Goal: Transaction & Acquisition: Purchase product/service

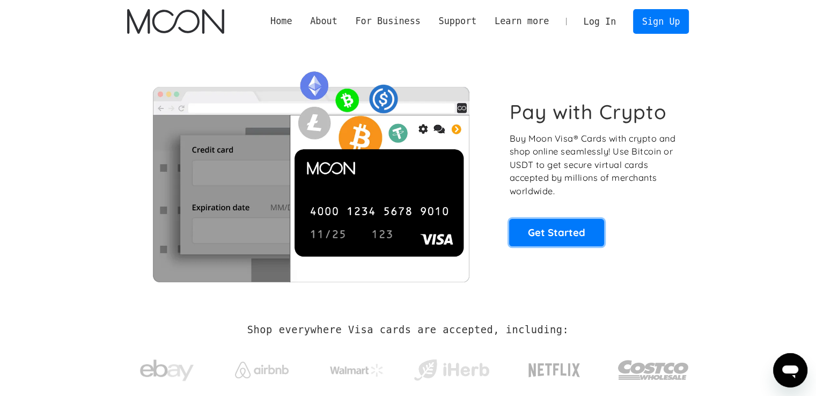
click at [574, 228] on link "Get Started" at bounding box center [556, 232] width 95 height 27
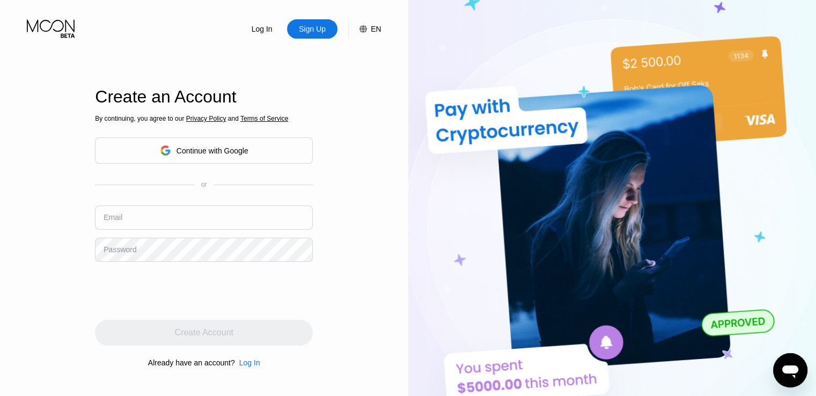
click at [153, 222] on input "text" at bounding box center [204, 217] width 218 height 24
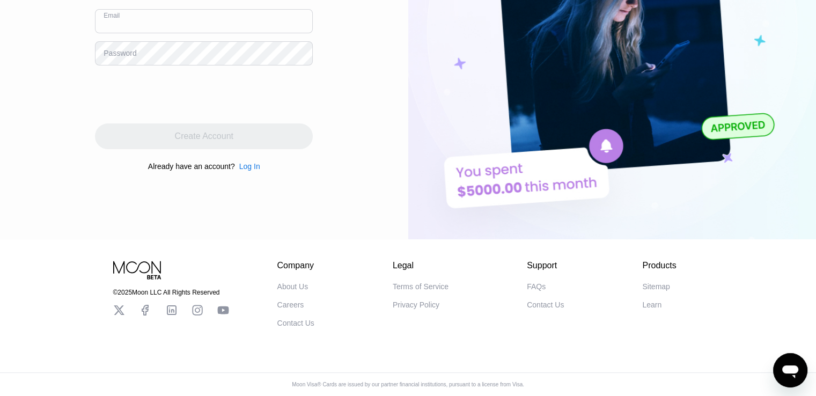
scroll to position [42, 0]
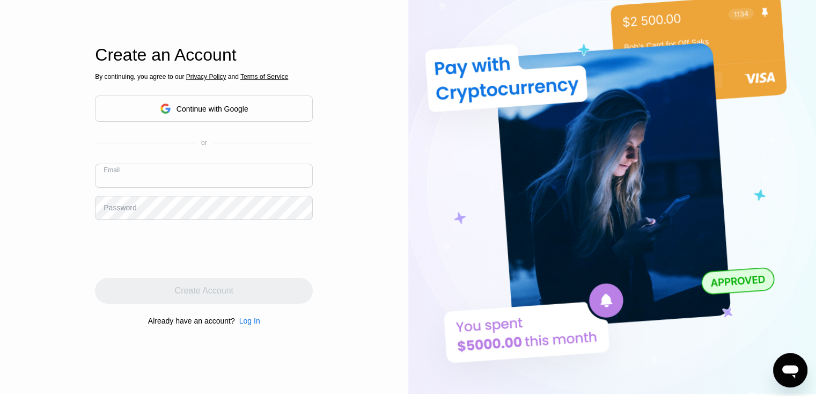
click at [243, 177] on input "text" at bounding box center [204, 176] width 218 height 24
click at [290, 181] on input "text" at bounding box center [204, 176] width 218 height 24
type input "[EMAIL_ADDRESS][DOMAIN_NAME]"
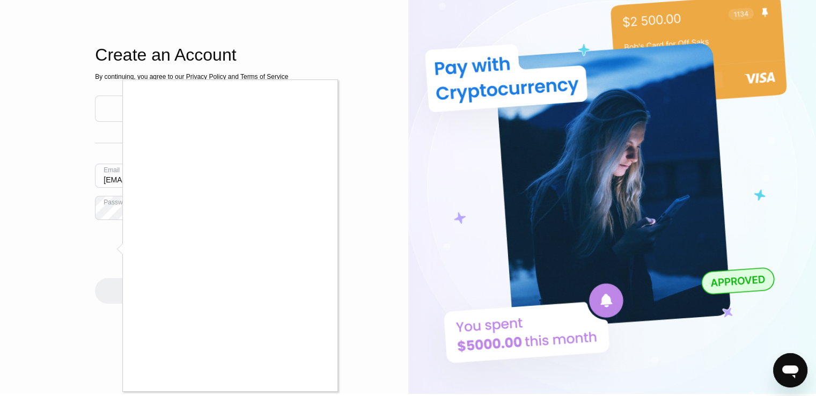
scroll to position [95, 0]
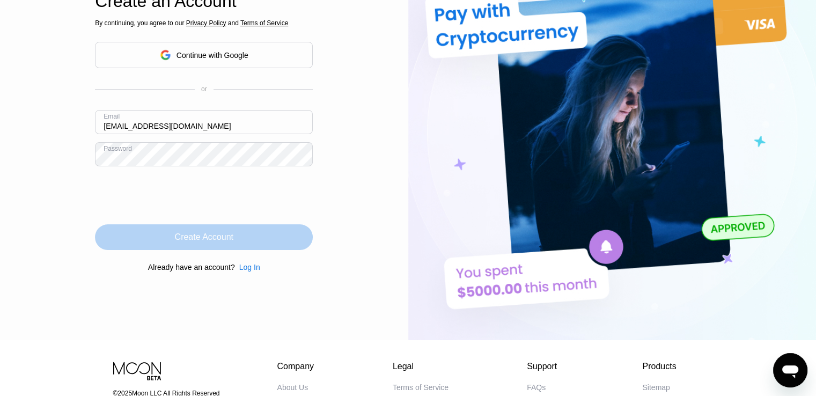
click at [249, 237] on div "Create Account" at bounding box center [204, 237] width 218 height 26
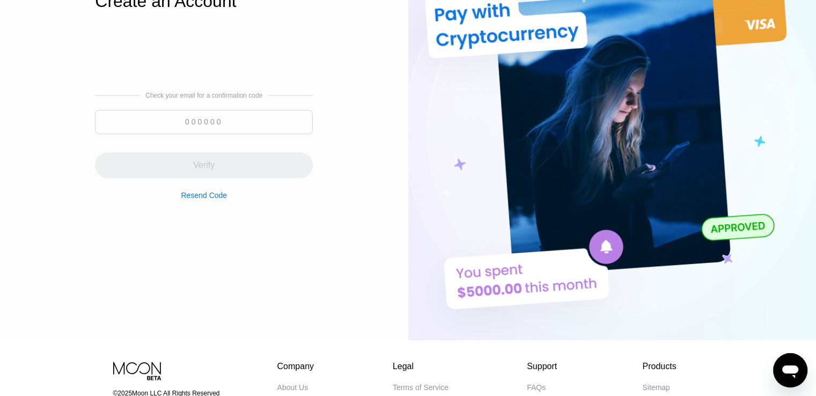
click at [234, 118] on input at bounding box center [204, 122] width 218 height 24
paste input "940655"
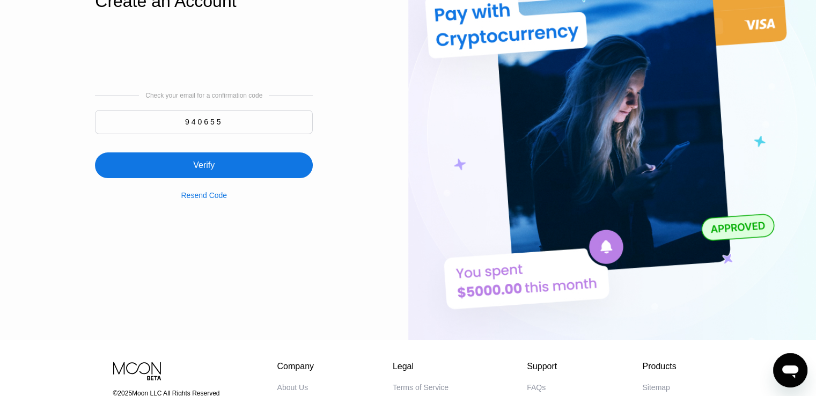
type input "940655"
click at [246, 168] on div "Verify" at bounding box center [204, 165] width 218 height 26
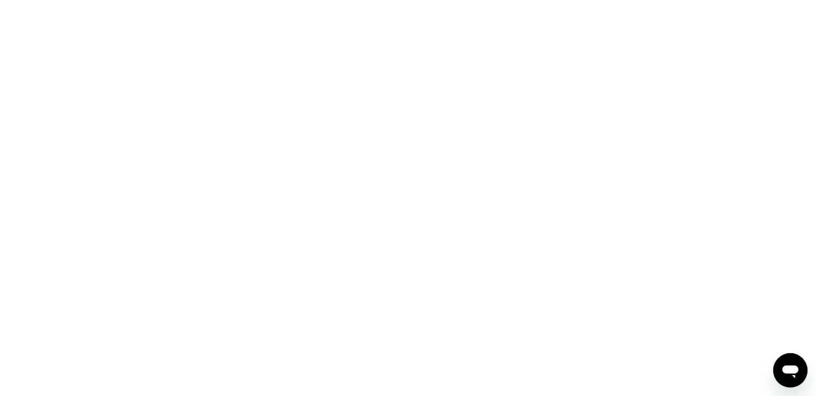
scroll to position [0, 0]
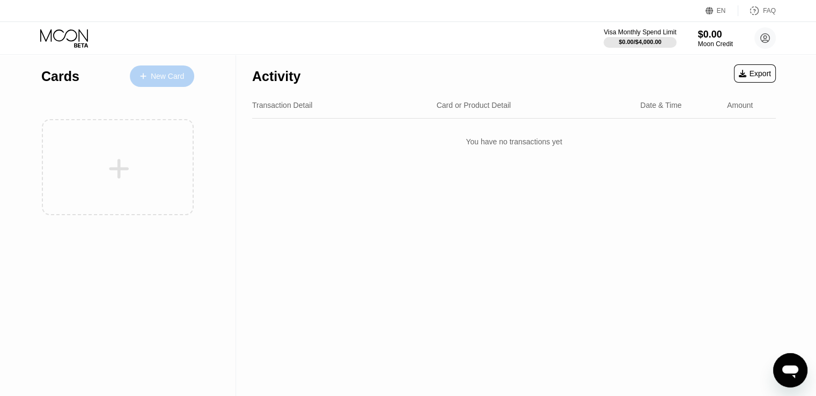
click at [152, 77] on div "New Card" at bounding box center [167, 76] width 33 height 9
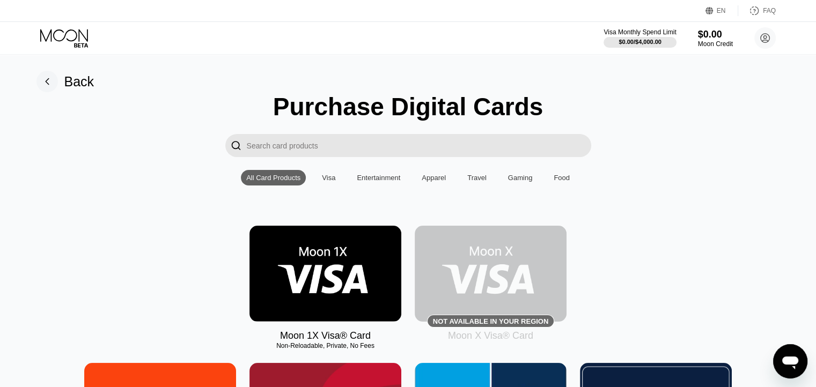
click at [337, 264] on img at bounding box center [325, 274] width 152 height 96
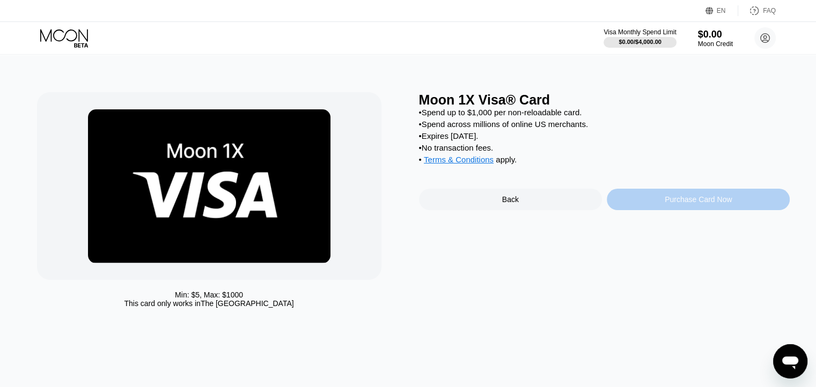
click at [648, 206] on div "Purchase Card Now" at bounding box center [697, 199] width 183 height 21
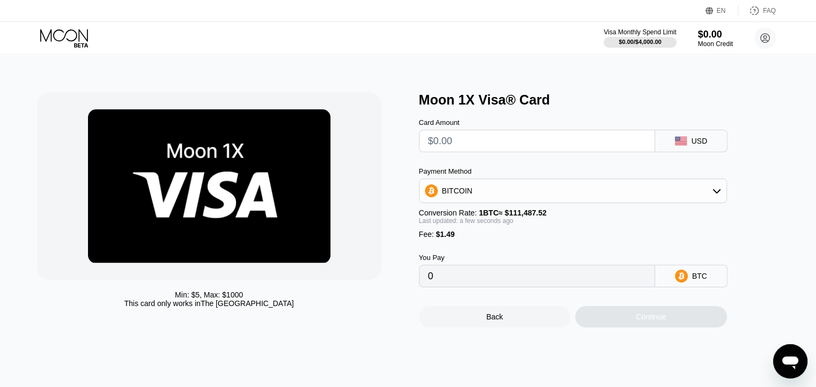
click at [531, 147] on input "text" at bounding box center [537, 140] width 218 height 21
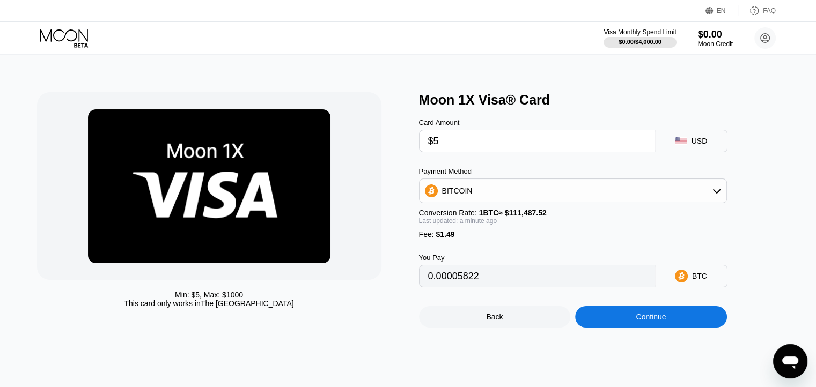
type input "$50"
type input "0.00046185"
type input "$50"
click at [669, 320] on div "Continue" at bounding box center [651, 316] width 152 height 21
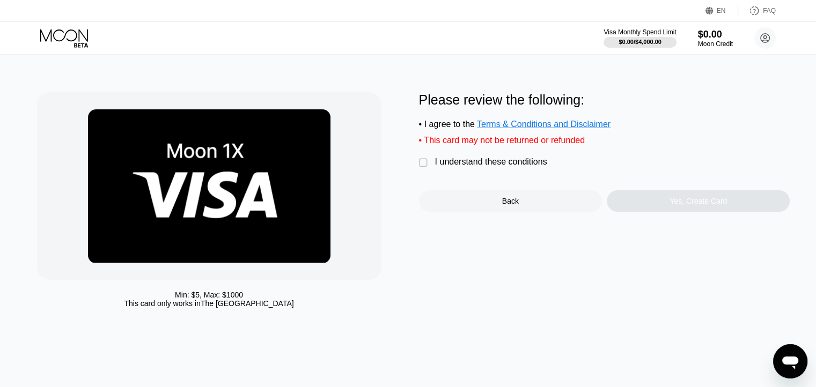
click at [420, 168] on div "" at bounding box center [424, 163] width 11 height 11
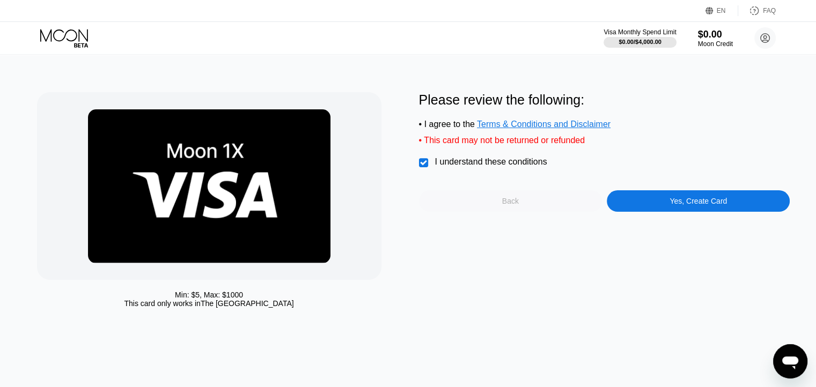
click at [470, 206] on div "Back" at bounding box center [510, 200] width 183 height 21
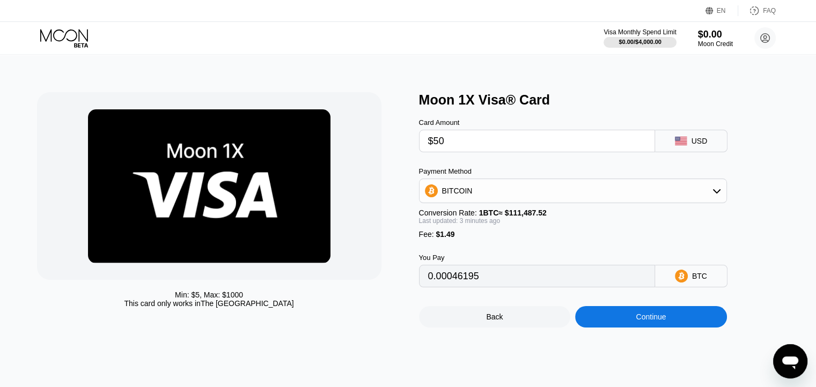
type input "0.00046195"
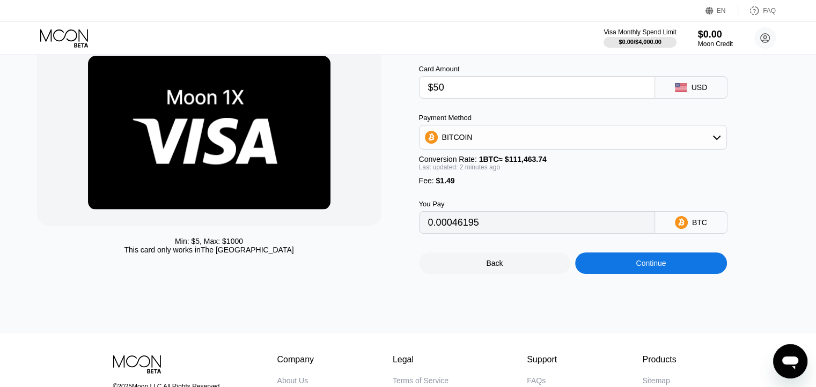
click at [652, 268] on div "Continue" at bounding box center [650, 263] width 30 height 9
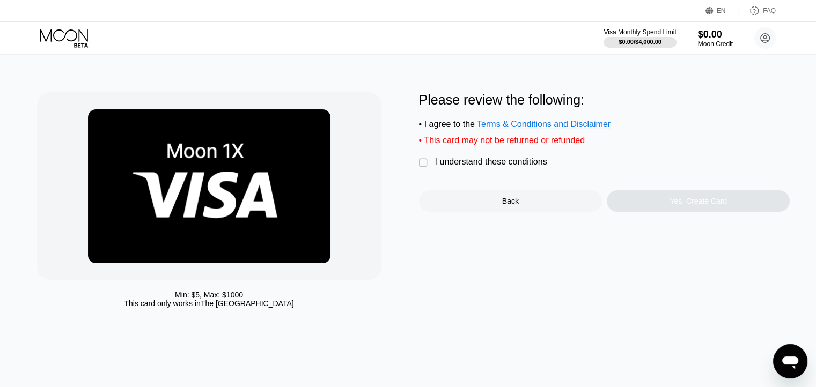
click at [426, 168] on div "" at bounding box center [424, 163] width 11 height 11
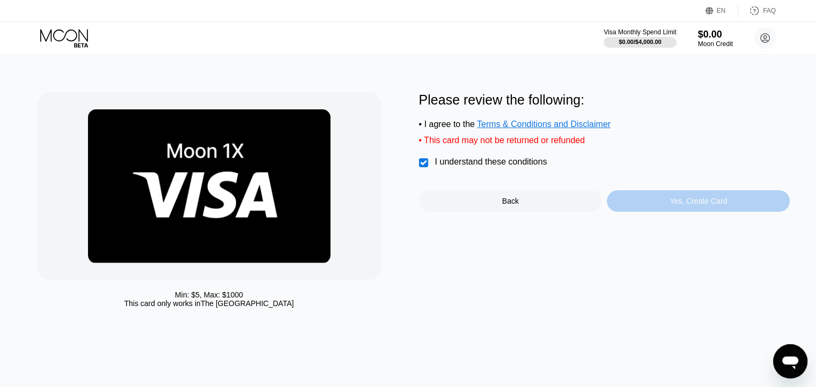
click at [679, 205] on div "Yes, Create Card" at bounding box center [697, 201] width 57 height 9
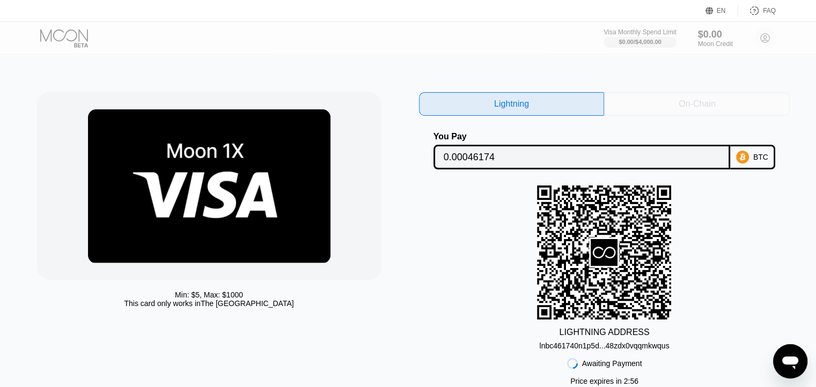
click at [678, 108] on div "On-Chain" at bounding box center [696, 104] width 36 height 11
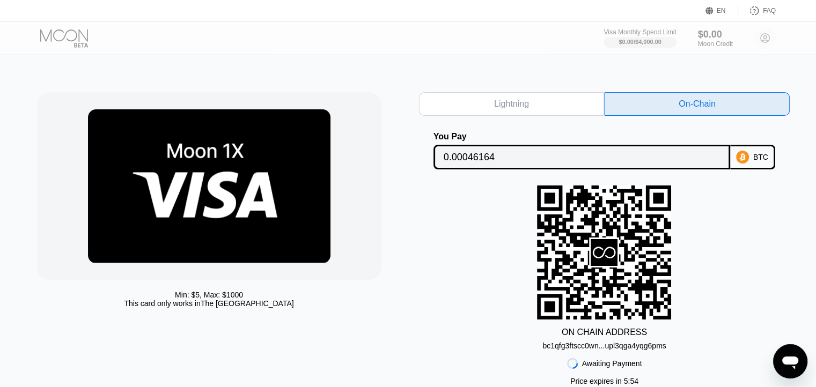
click at [523, 103] on div "Lightning" at bounding box center [511, 104] width 35 height 11
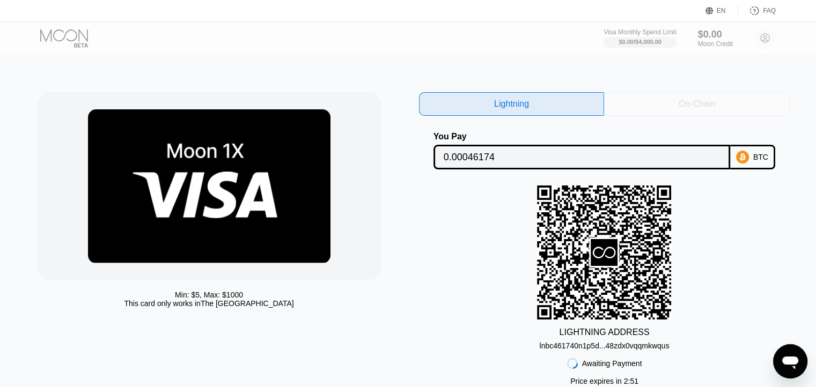
click at [631, 105] on div "On-Chain" at bounding box center [697, 104] width 186 height 24
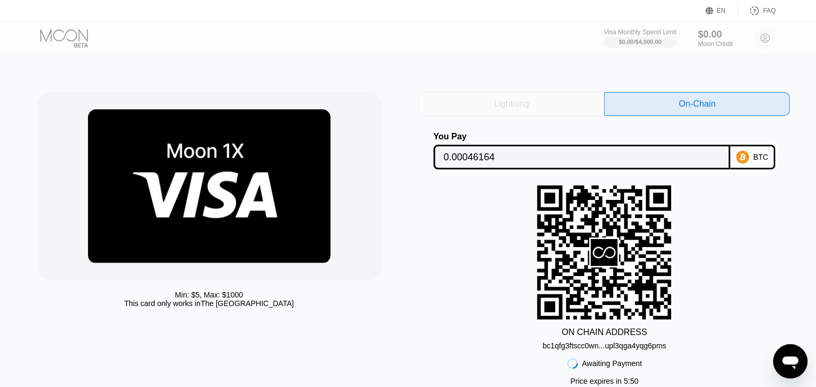
click at [526, 109] on div "Lightning" at bounding box center [511, 104] width 35 height 11
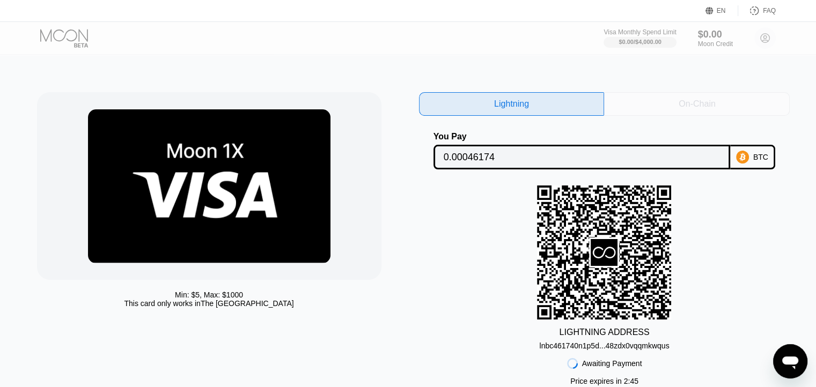
click at [630, 106] on div "On-Chain" at bounding box center [697, 104] width 186 height 24
type input "0.00046164"
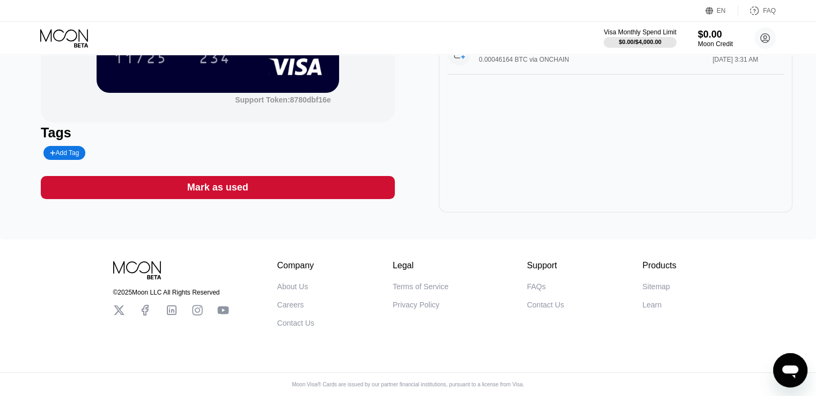
scroll to position [14, 0]
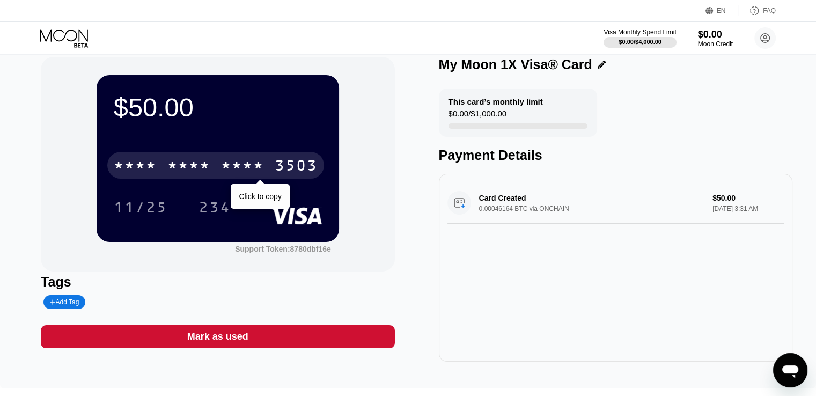
click at [208, 167] on div "* * * *" at bounding box center [188, 166] width 43 height 17
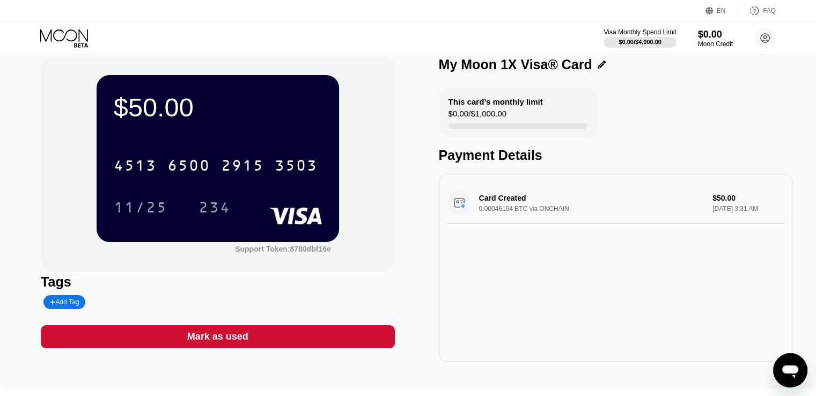
click at [253, 348] on div "Mark as used" at bounding box center [217, 336] width 353 height 23
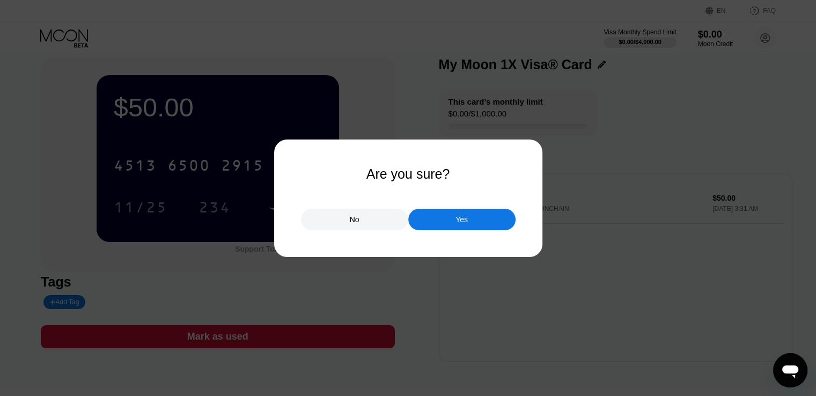
click at [444, 217] on div "Yes" at bounding box center [461, 219] width 107 height 21
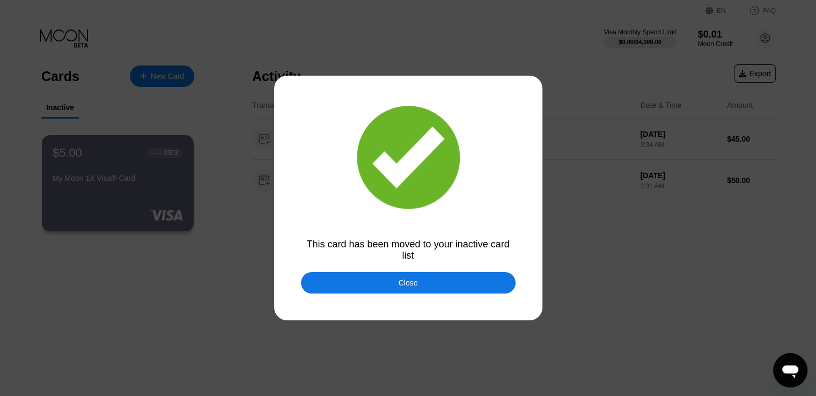
click at [431, 287] on div "Close" at bounding box center [408, 282] width 214 height 21
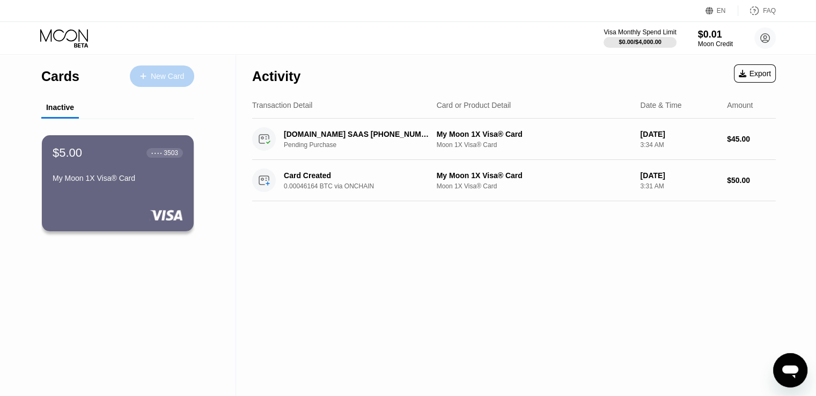
click at [161, 73] on div "New Card" at bounding box center [167, 76] width 33 height 9
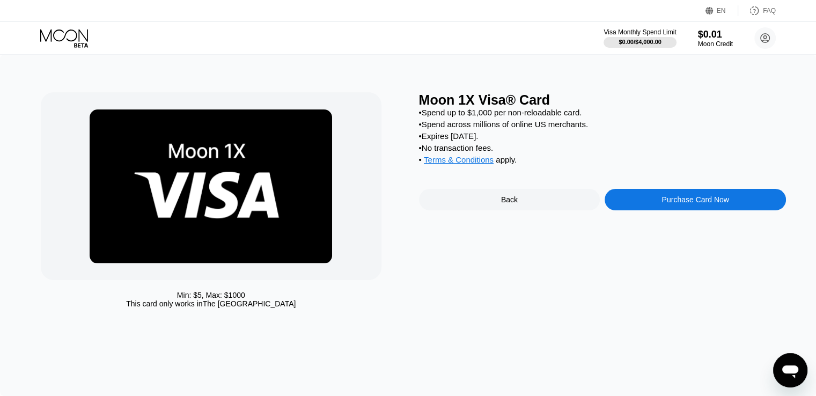
click at [671, 204] on div "Purchase Card Now" at bounding box center [694, 199] width 67 height 9
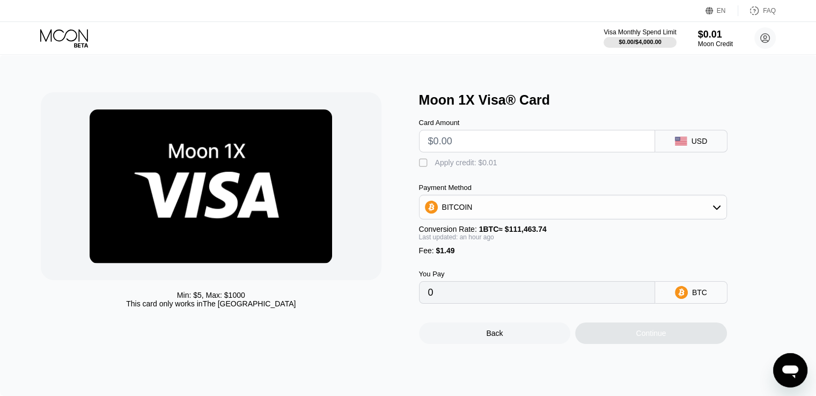
click at [506, 138] on input "text" at bounding box center [537, 140] width 218 height 21
type input "$1"
type input "0.00002229"
type input "$10"
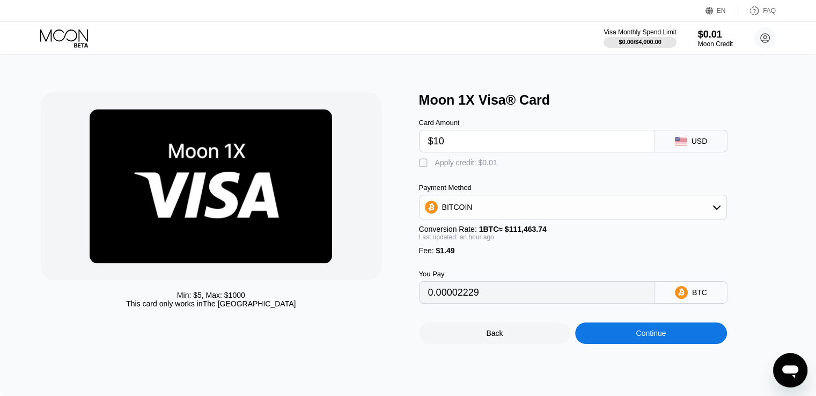
type input "0.00010285"
type input "$10"
click at [646, 337] on div "Continue" at bounding box center [650, 333] width 30 height 9
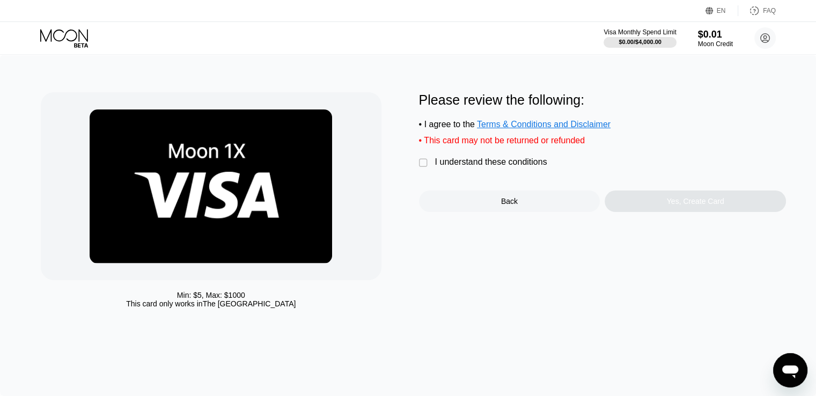
click at [424, 168] on div "" at bounding box center [424, 163] width 11 height 11
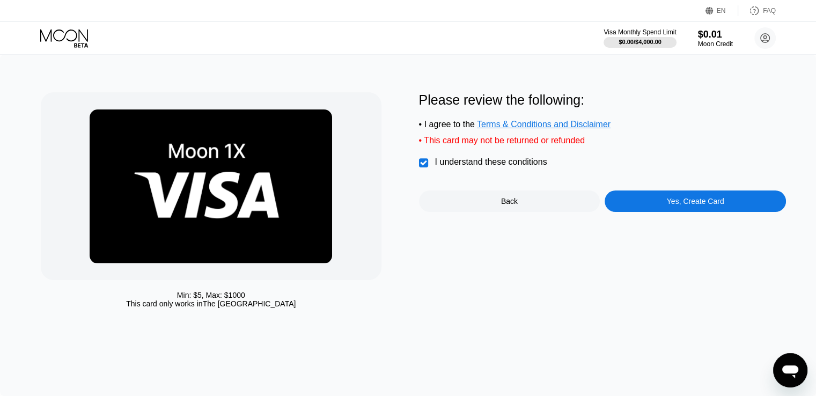
click at [647, 206] on div "Yes, Create Card" at bounding box center [694, 200] width 181 height 21
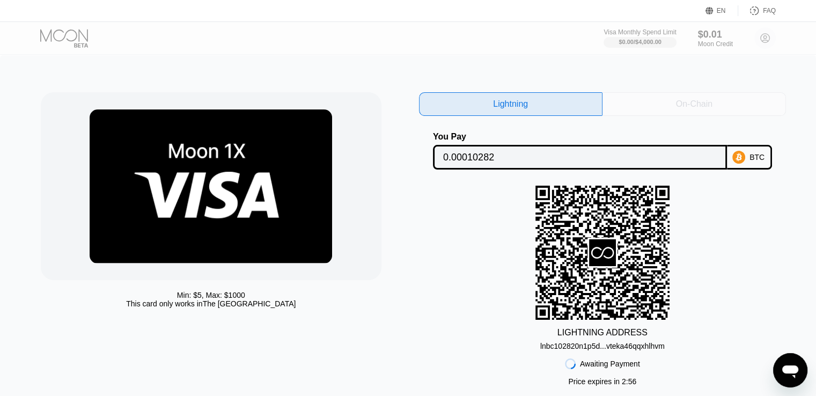
click at [667, 106] on div "On-Chain" at bounding box center [693, 104] width 183 height 24
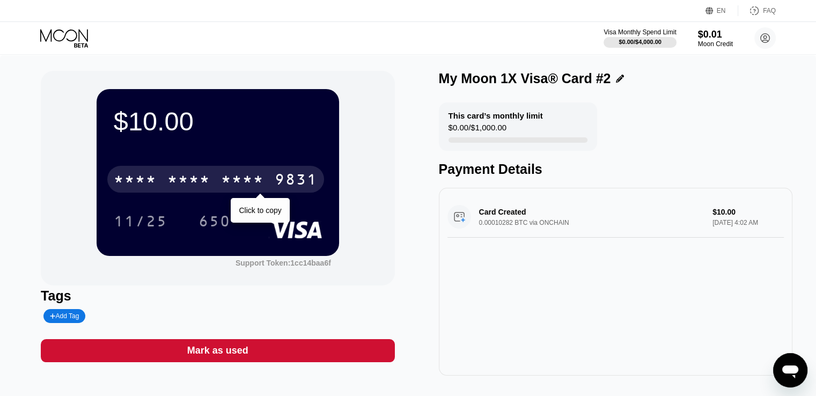
click at [236, 181] on div "* * * *" at bounding box center [242, 180] width 43 height 17
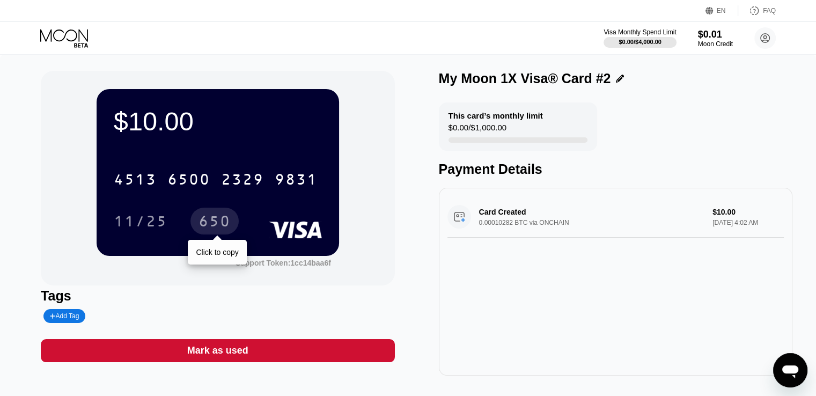
click at [220, 219] on div "650" at bounding box center [214, 222] width 32 height 17
